Goal: Information Seeking & Learning: Learn about a topic

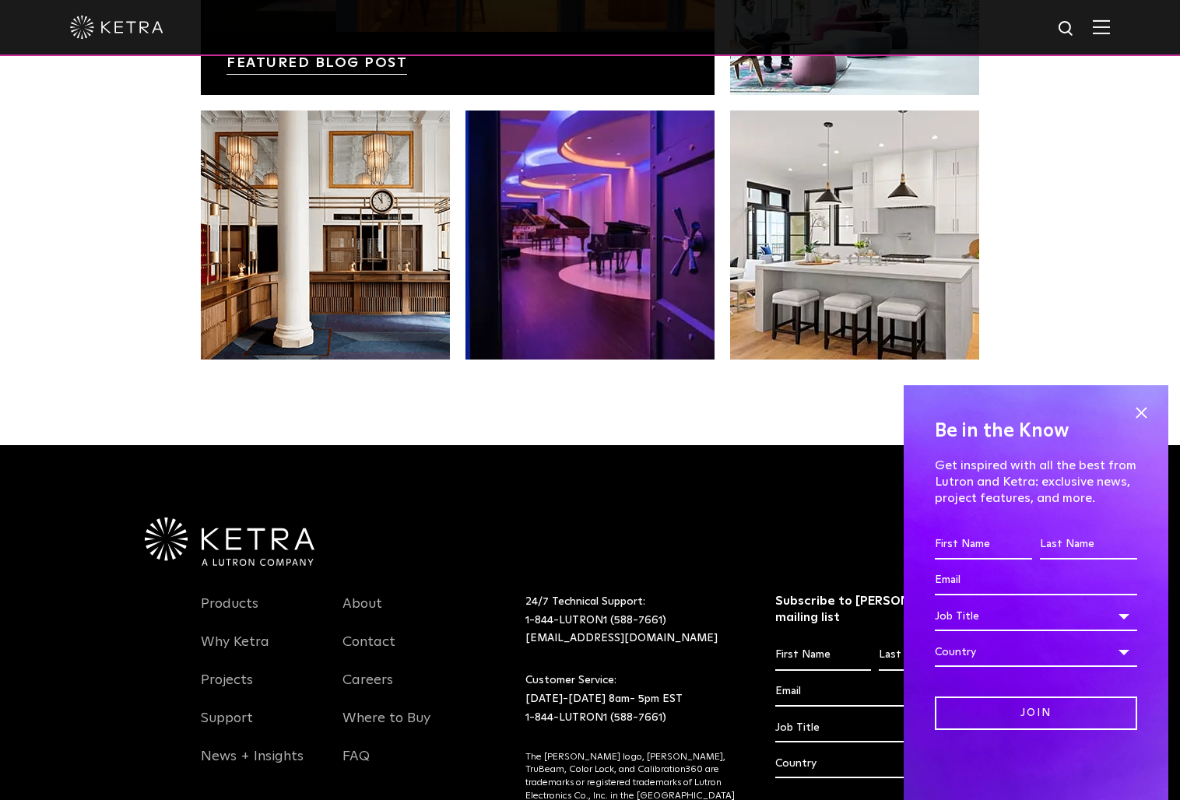
scroll to position [3275, 0]
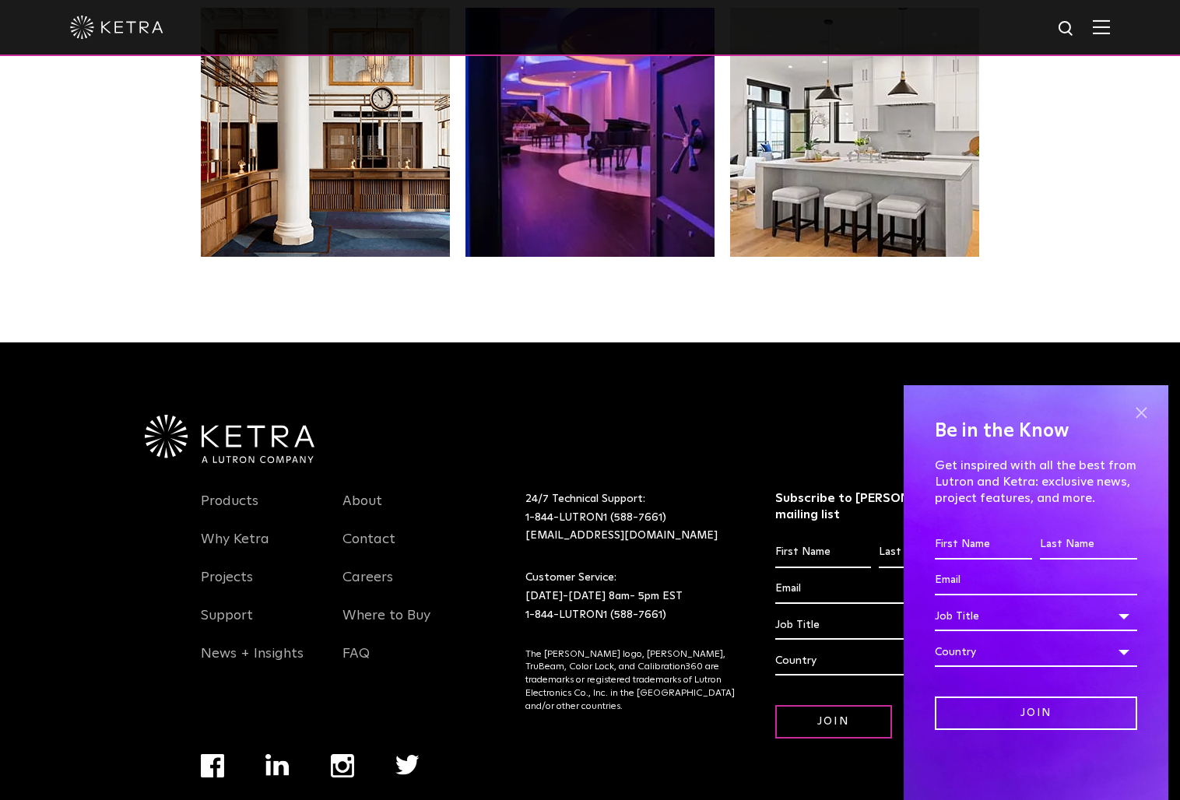
click at [1137, 413] on span at bounding box center [1141, 412] width 23 height 23
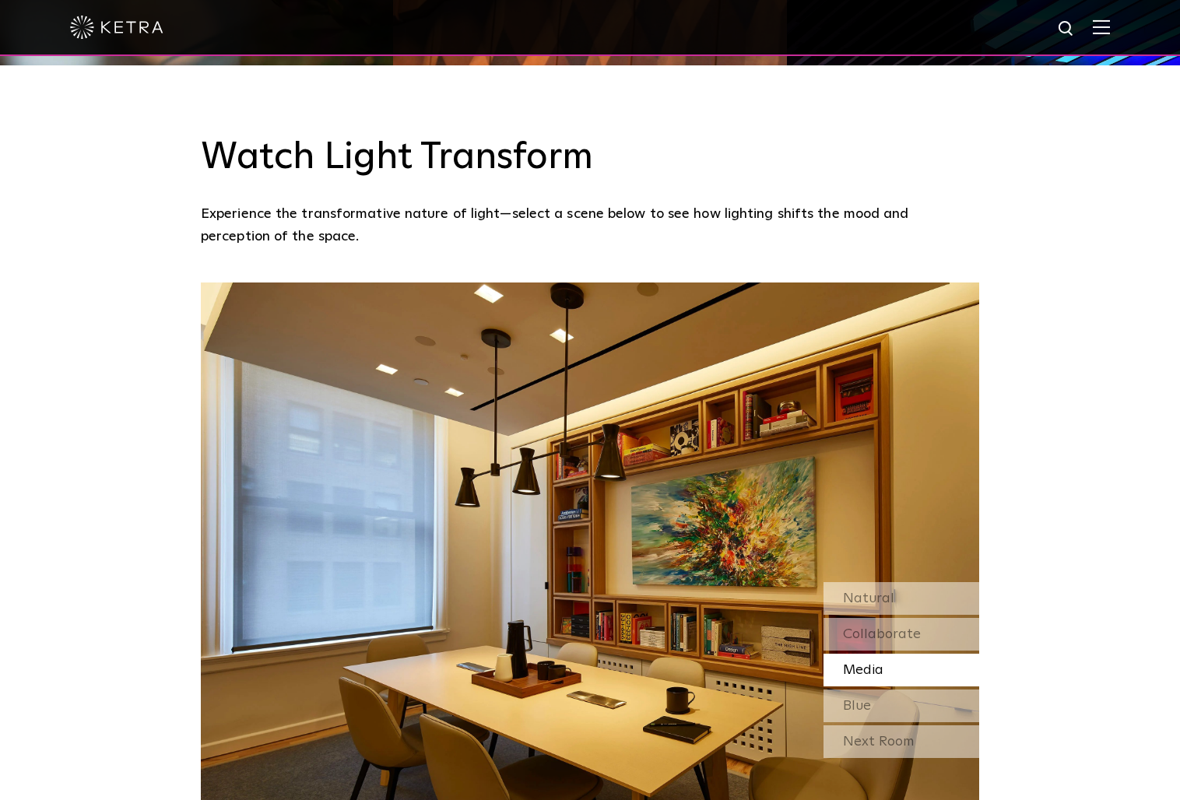
scroll to position [1406, 0]
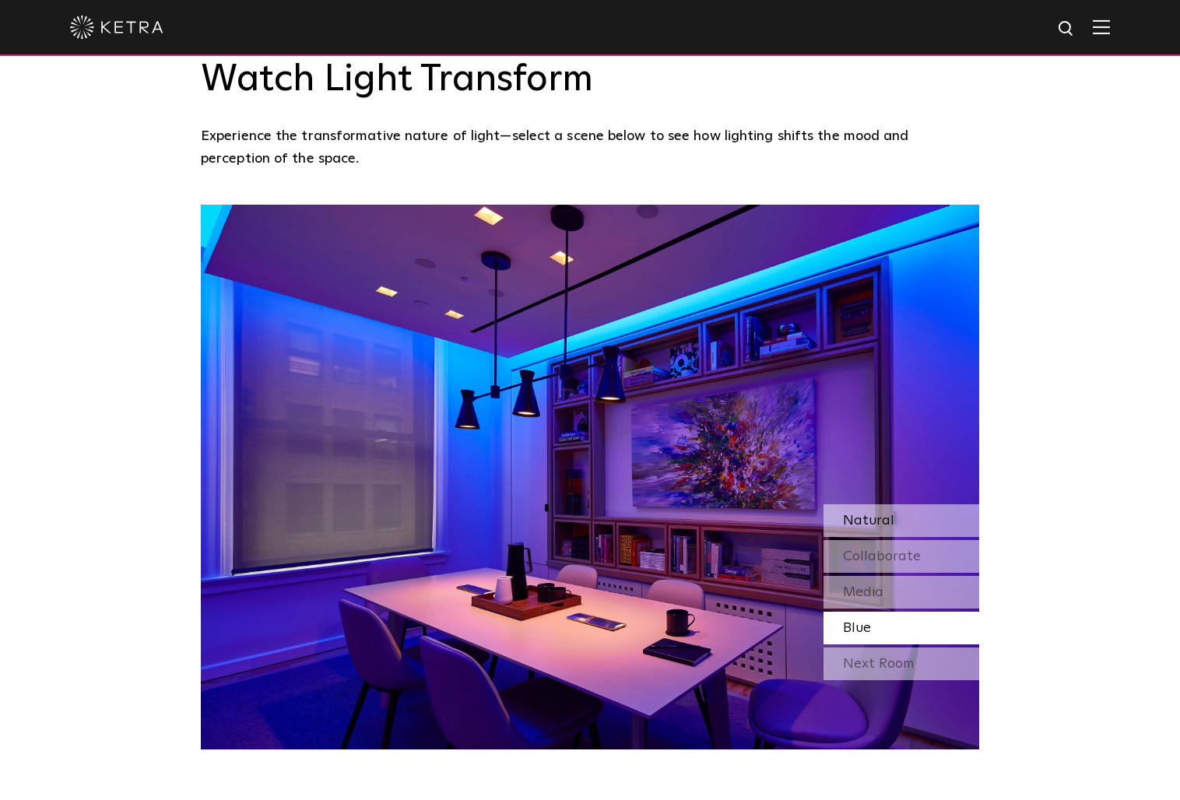
click at [884, 514] on span "Natural" at bounding box center [868, 521] width 51 height 14
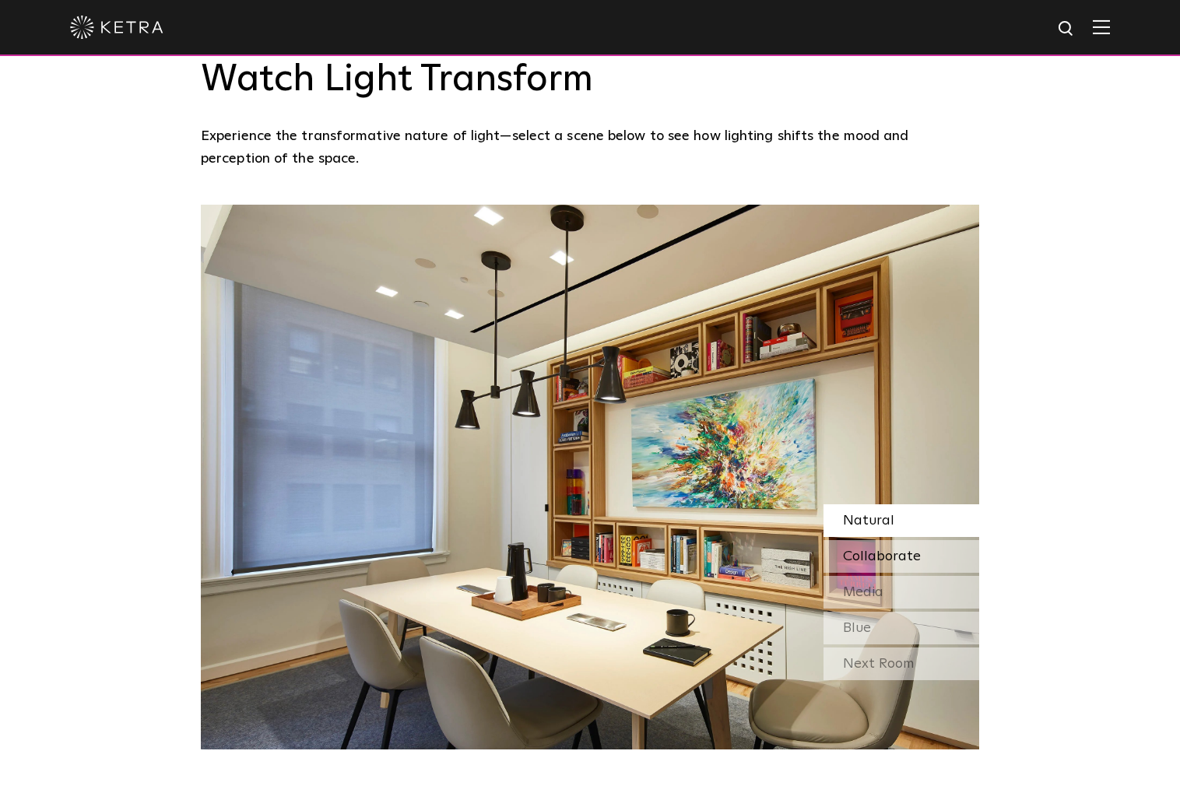
click at [888, 550] on span "Collaborate" at bounding box center [882, 557] width 78 height 14
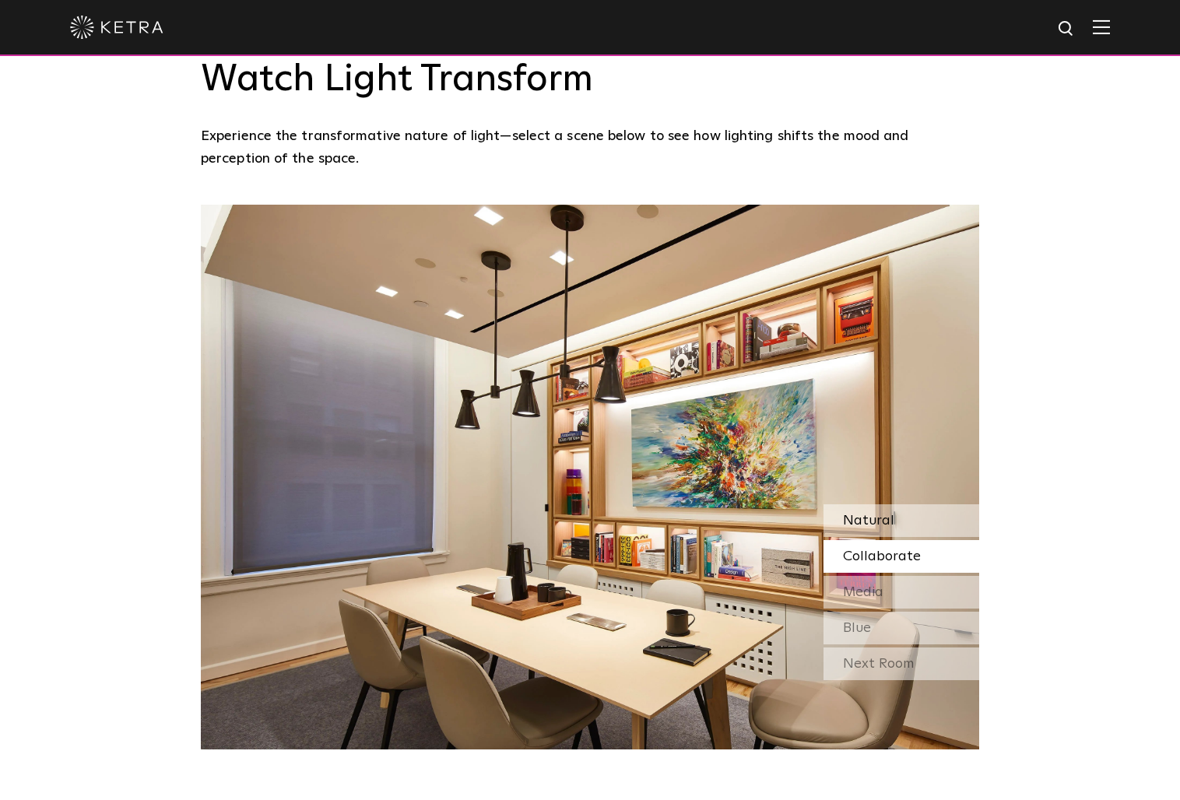
click at [880, 505] on div "Natural" at bounding box center [902, 521] width 156 height 33
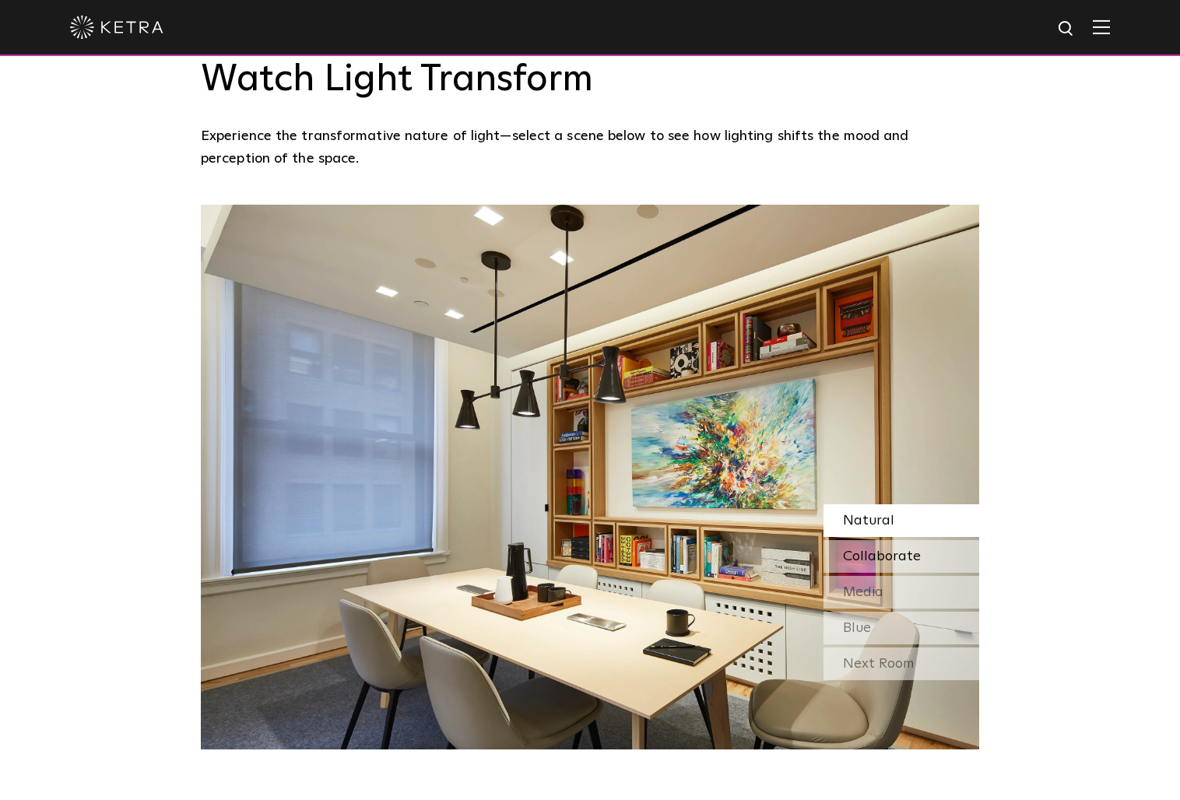
click at [883, 550] on span "Collaborate" at bounding box center [882, 557] width 78 height 14
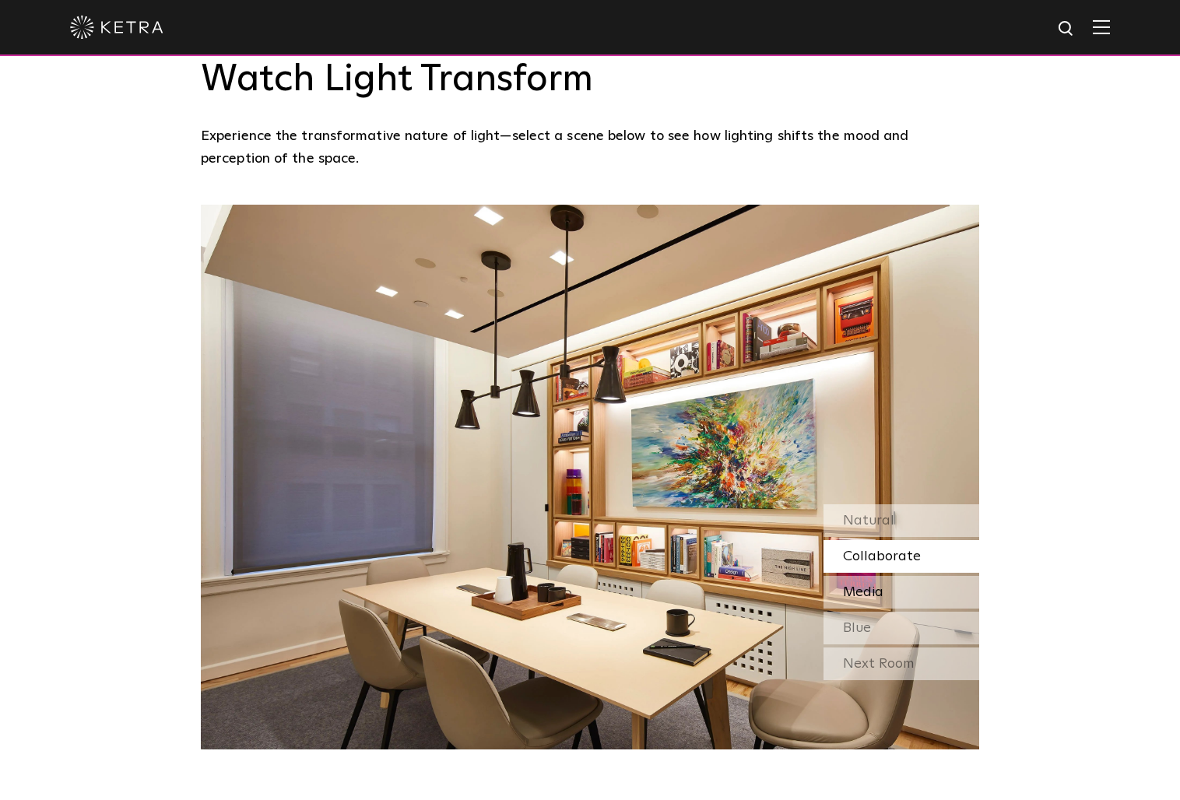
click at [882, 586] on span "Media" at bounding box center [863, 593] width 40 height 14
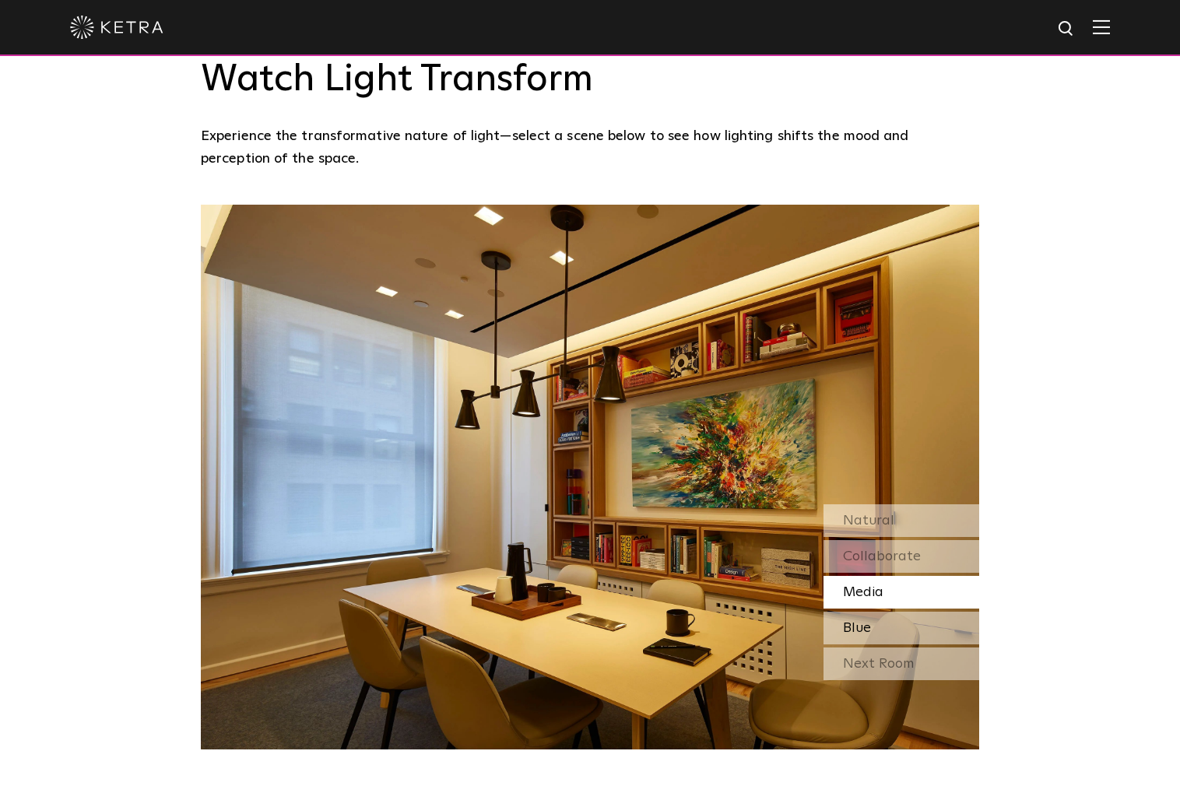
click at [881, 612] on div "Blue" at bounding box center [902, 628] width 156 height 33
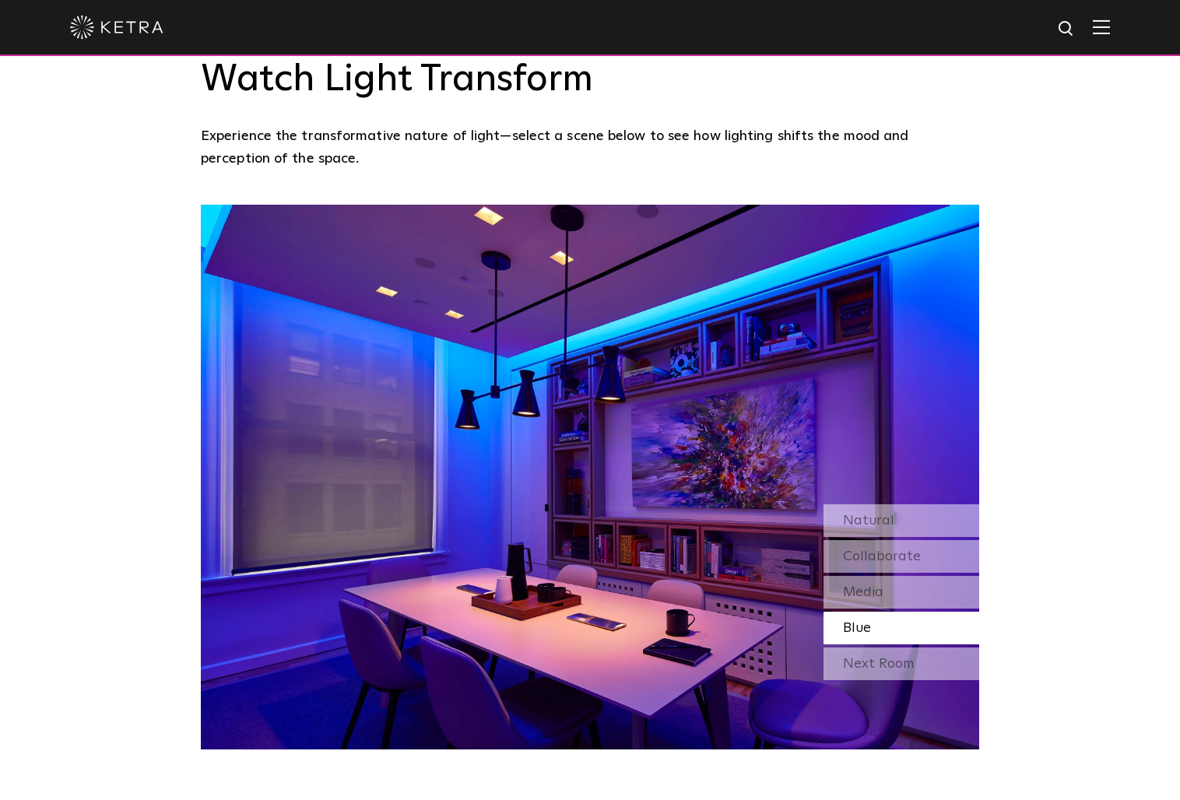
click at [881, 601] on div "Natural Collaborate Media Blue Next Room" at bounding box center [902, 594] width 156 height 179
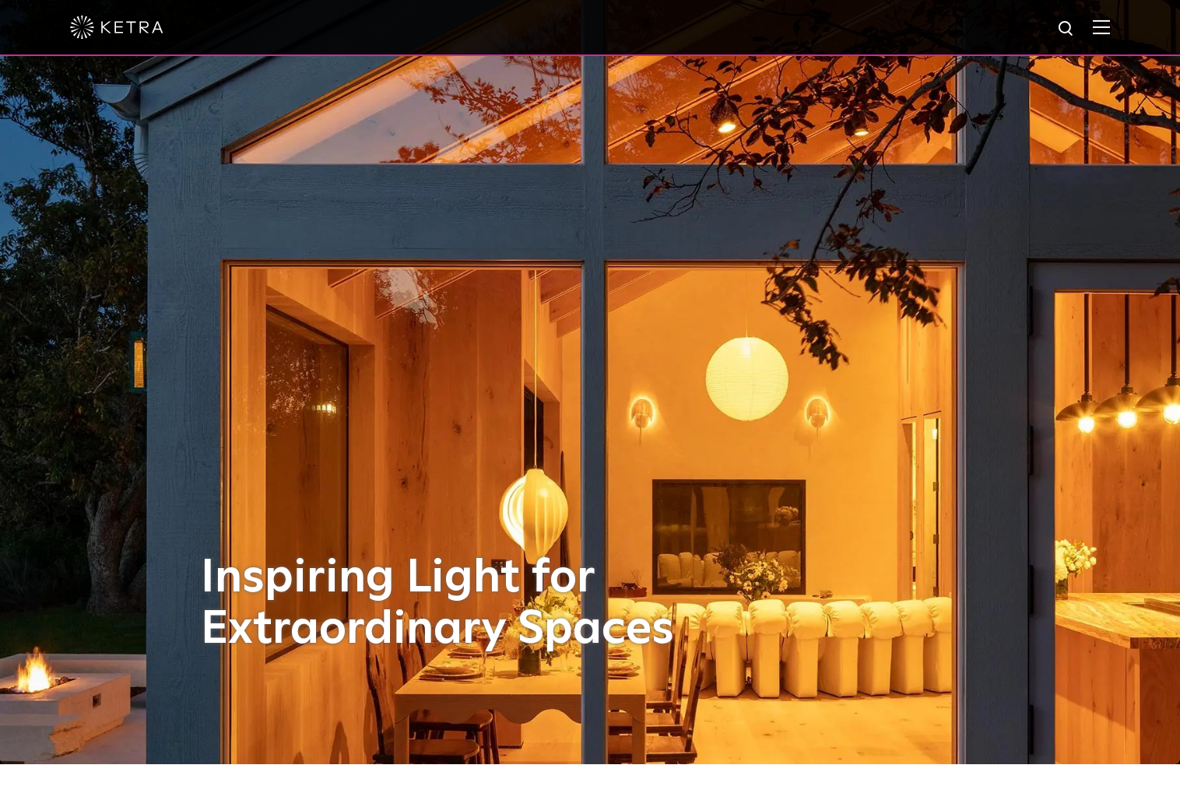
scroll to position [0, 0]
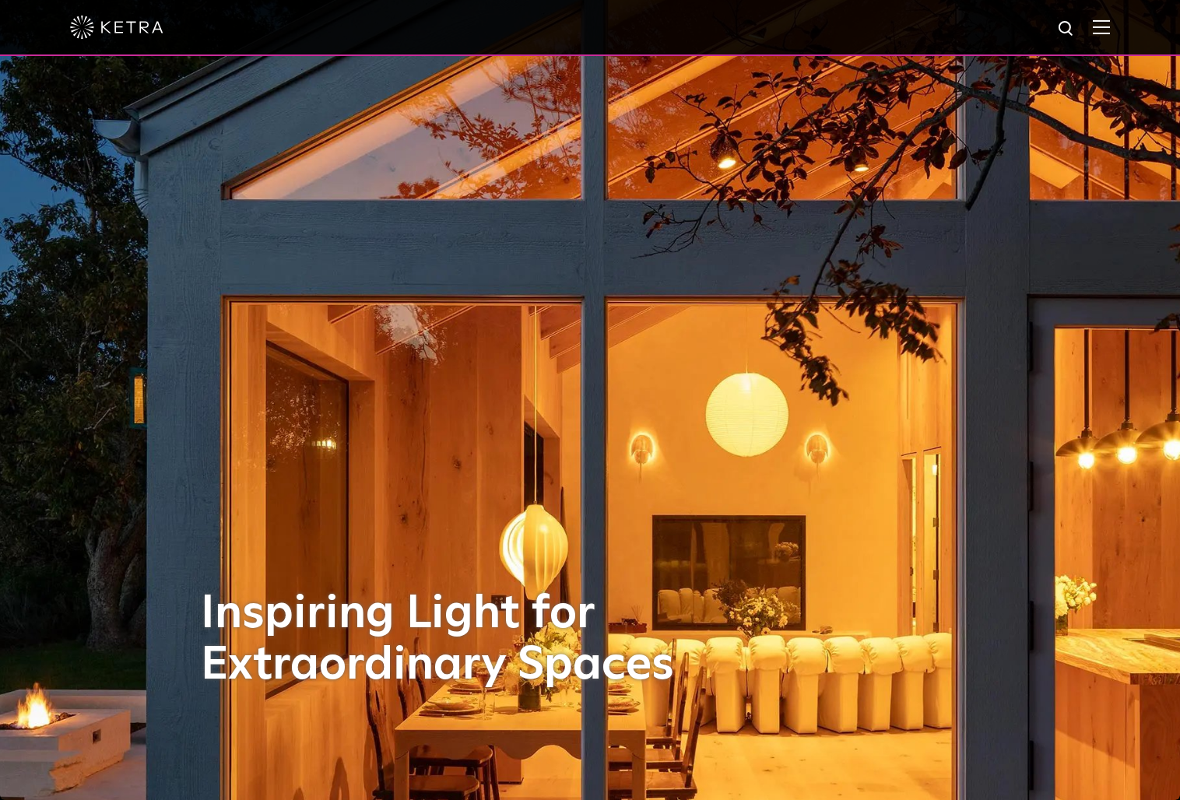
click at [1122, 29] on div at bounding box center [590, 28] width 1180 height 56
click at [1110, 29] on img at bounding box center [1101, 26] width 17 height 15
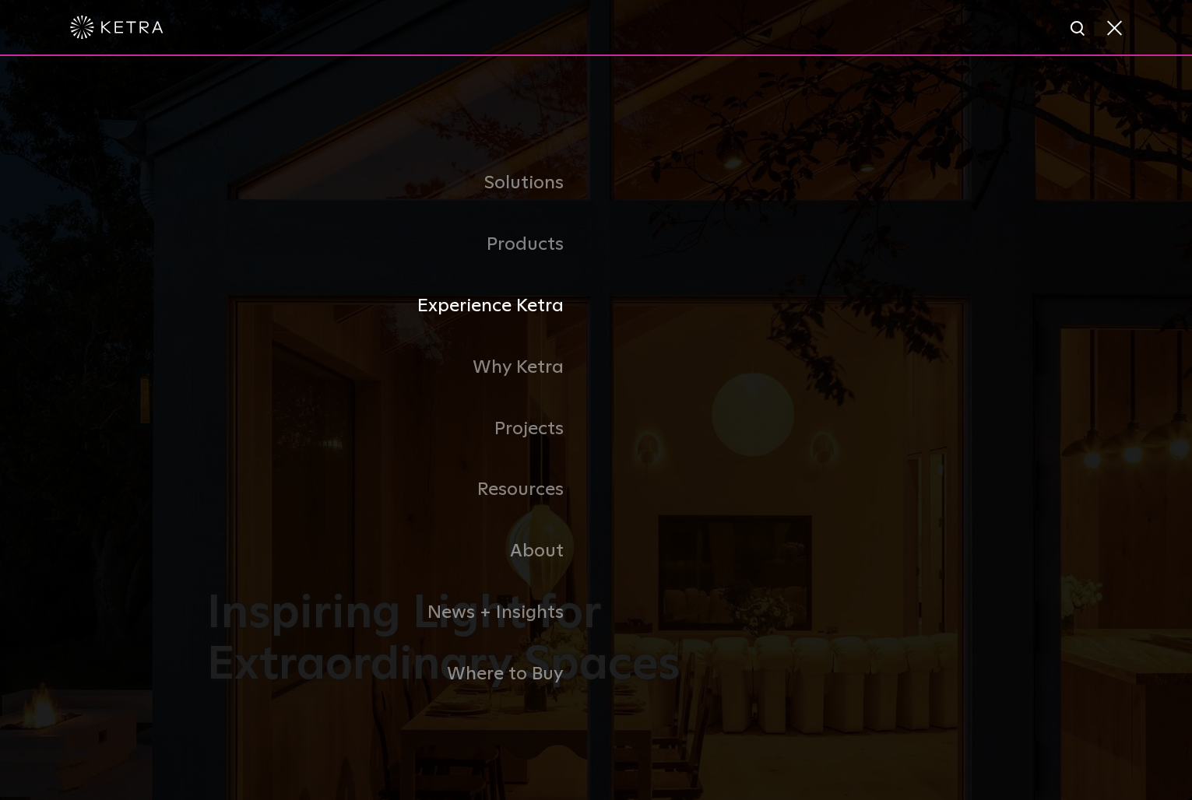
click at [534, 304] on link "Experience Ketra" at bounding box center [401, 307] width 389 height 62
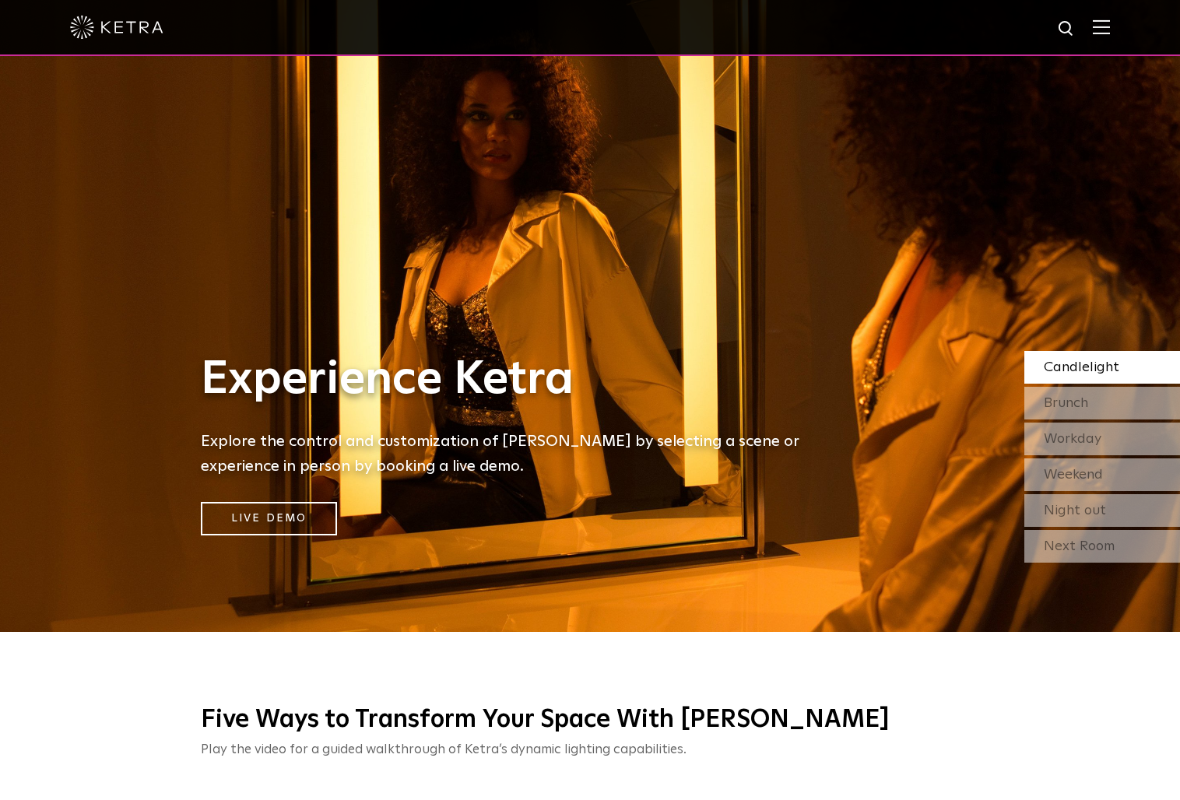
scroll to position [234, 0]
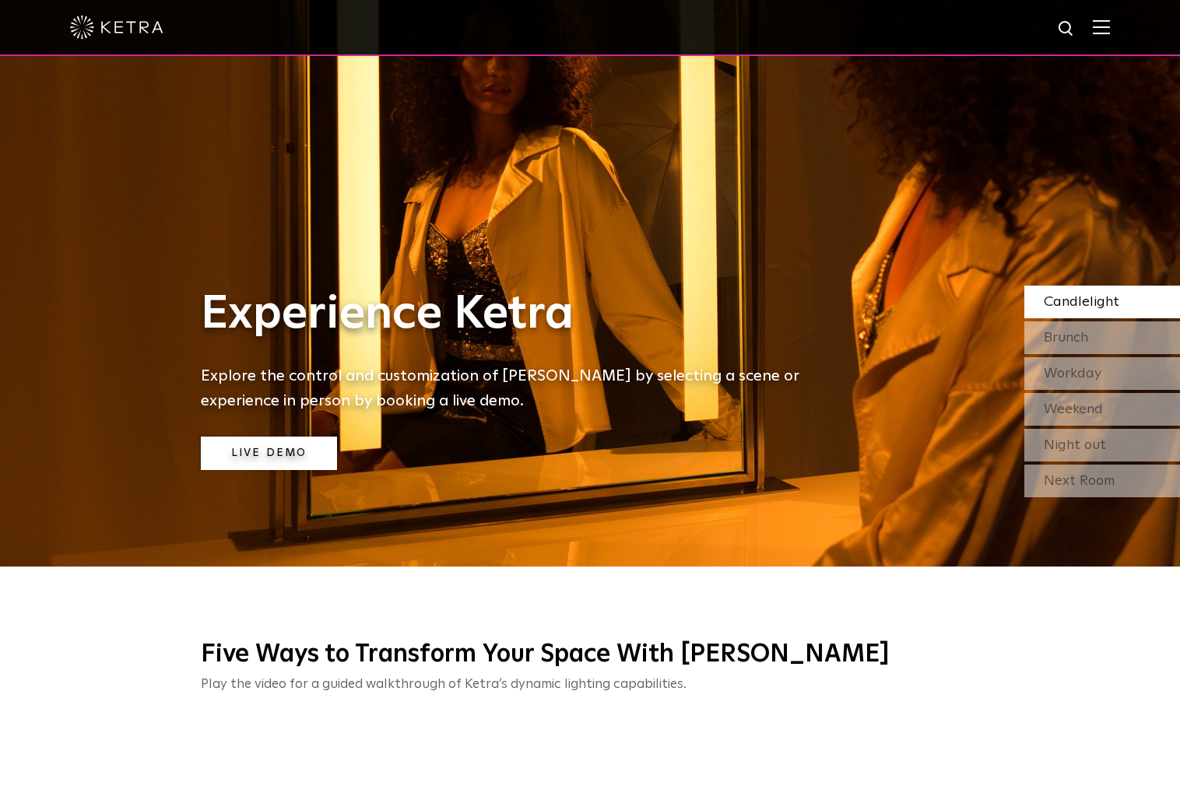
click at [289, 455] on link "Live Demo" at bounding box center [269, 453] width 136 height 33
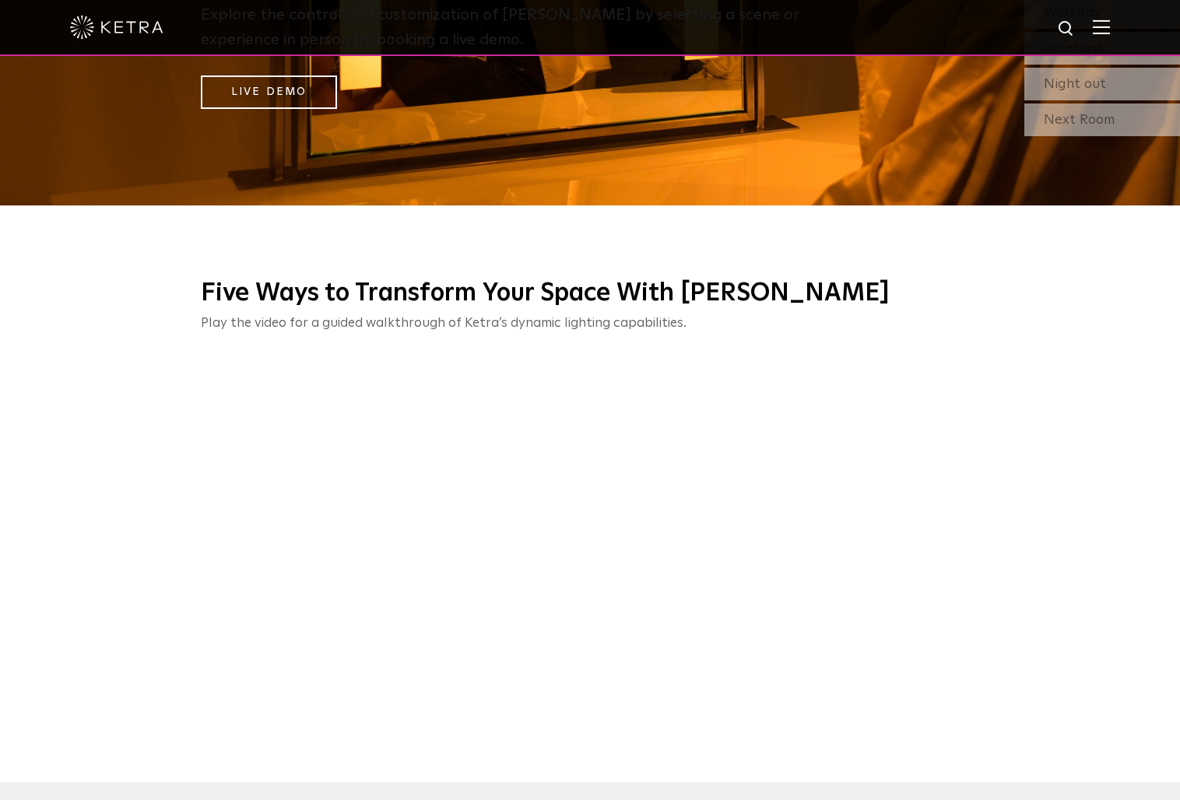
scroll to position [623, 0]
